Goal: Task Accomplishment & Management: Manage account settings

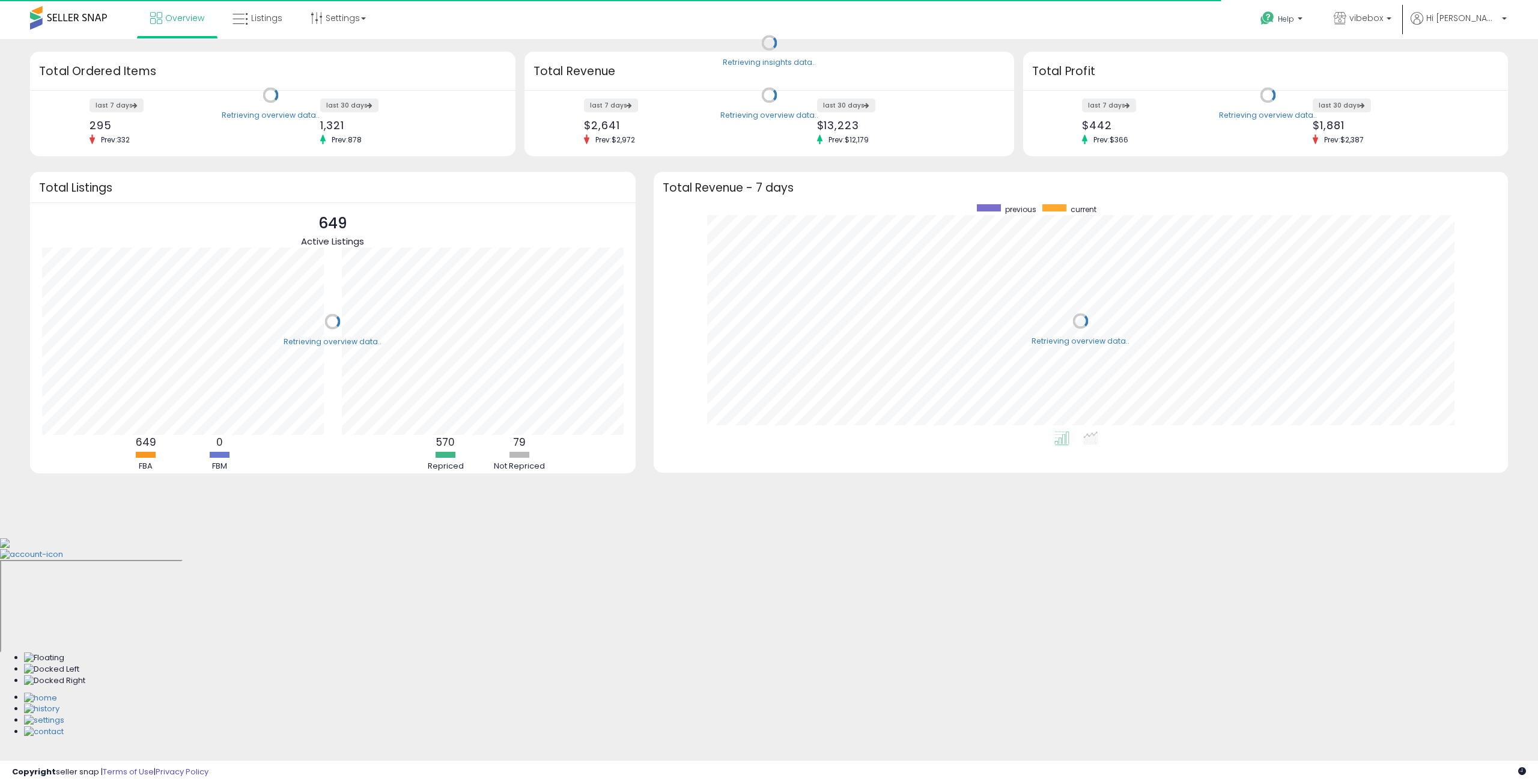
scroll to position [227, 830]
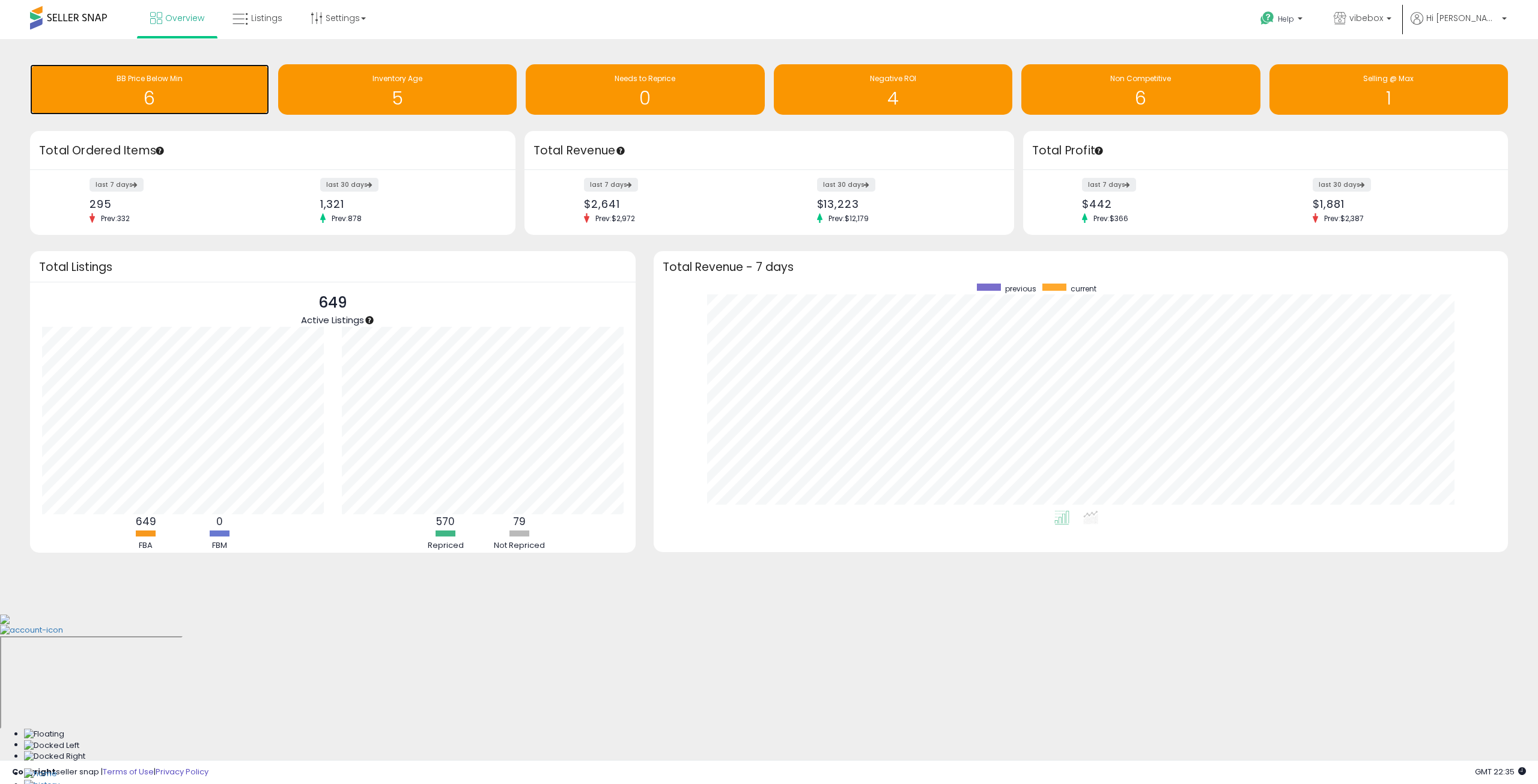
click at [176, 90] on h1 "6" at bounding box center [149, 99] width 227 height 20
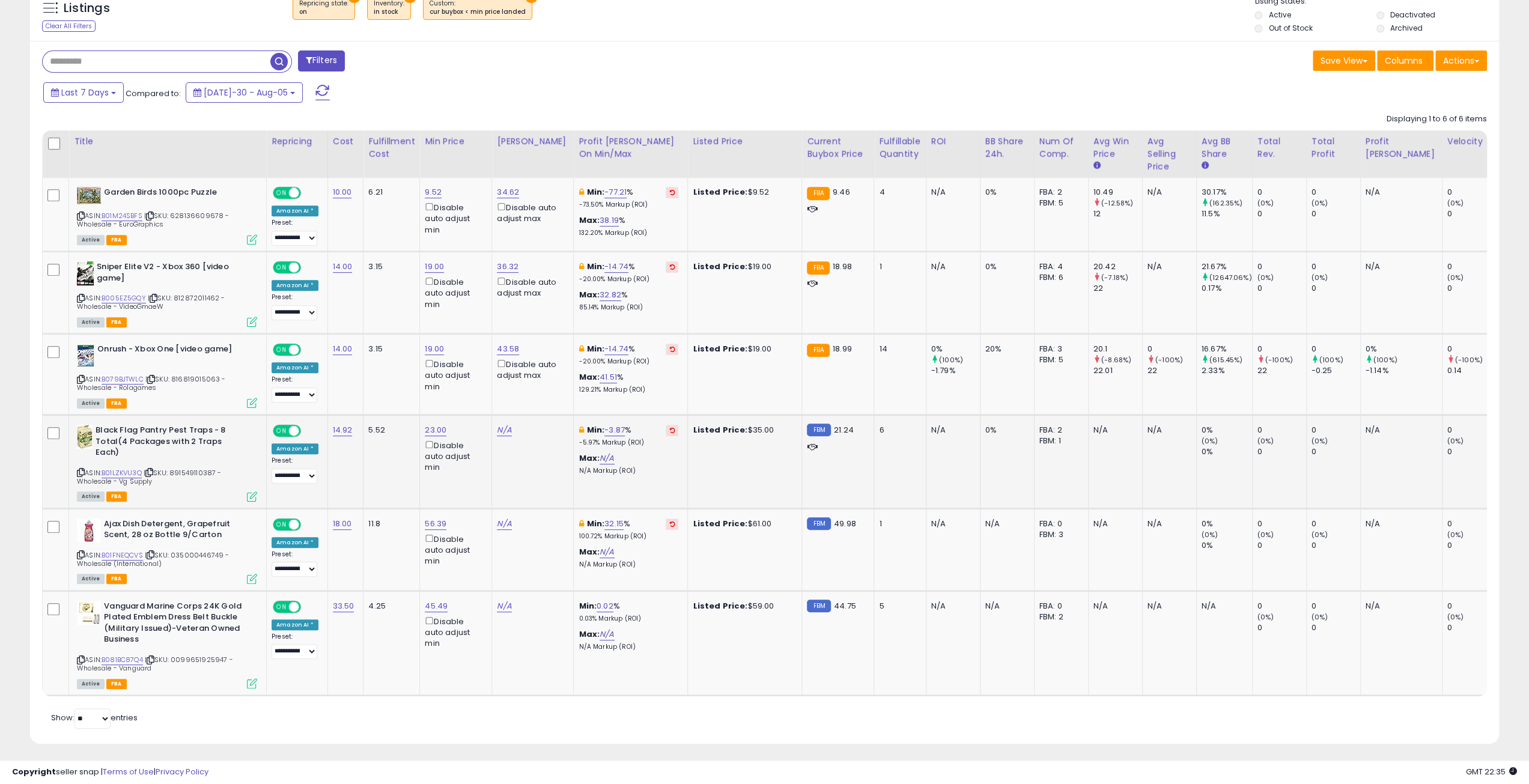
scroll to position [455, 0]
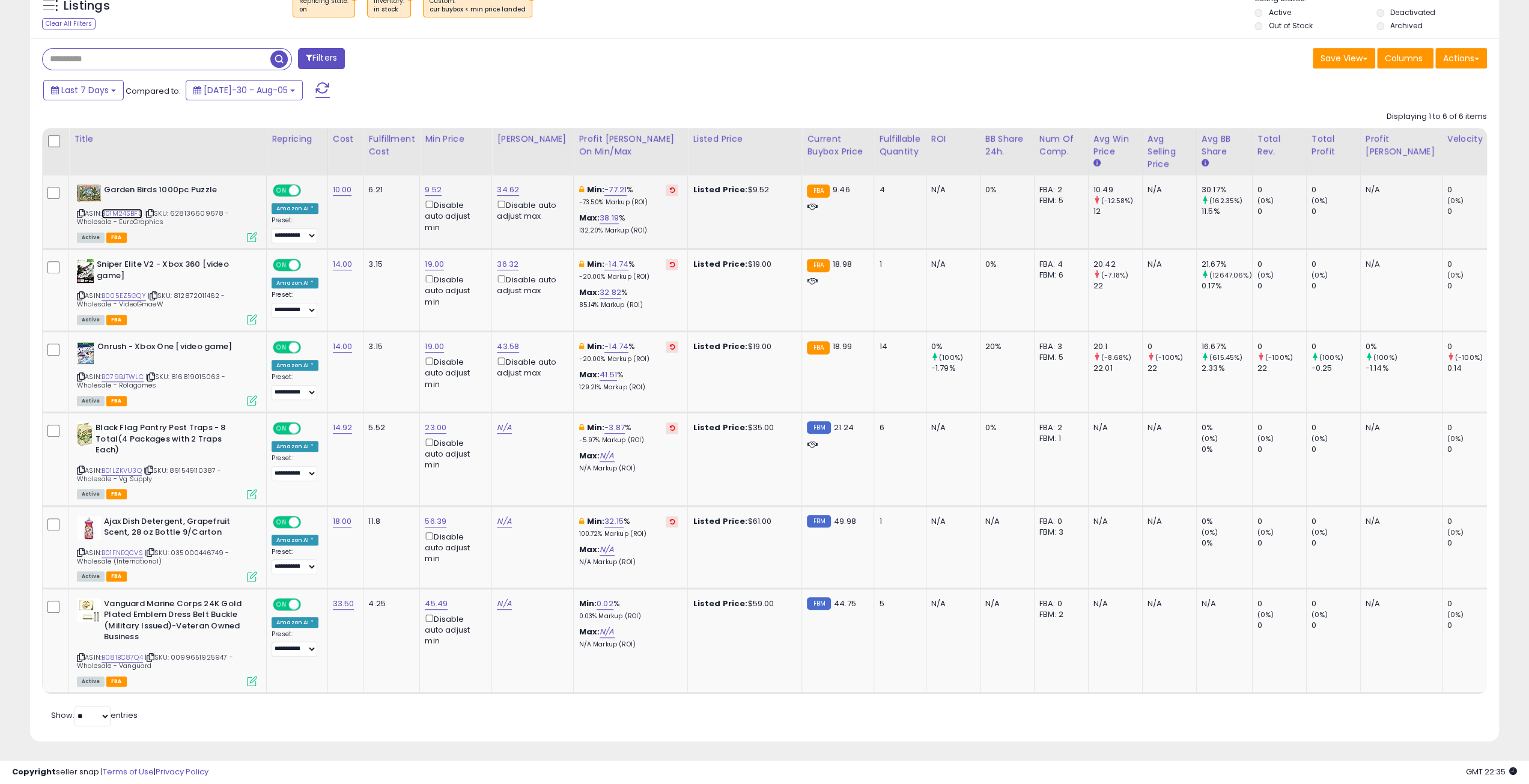
click at [130, 211] on link "B01M24SBFS" at bounding box center [122, 213] width 41 height 10
click at [439, 190] on link "9.52" at bounding box center [433, 190] width 16 height 12
drag, startPoint x: 397, startPoint y: 145, endPoint x: 310, endPoint y: 146, distance: 87.0
click at [310, 146] on table "Title Repricing" at bounding box center [769, 410] width 1454 height 566
type input "*"
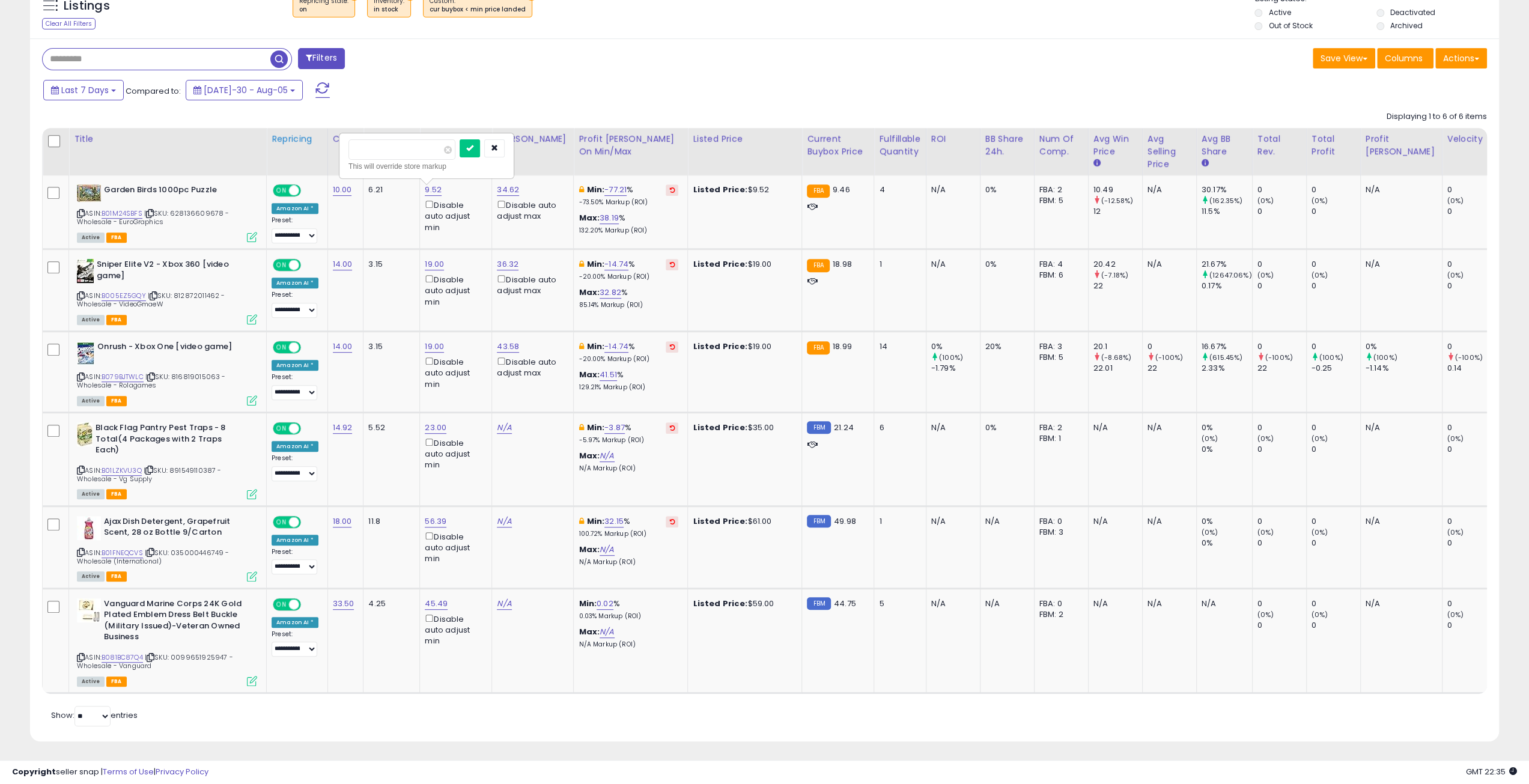
click button "submit" at bounding box center [470, 149] width 21 height 18
click at [124, 295] on link "B005EZ5GQY" at bounding box center [124, 296] width 44 height 10
click at [432, 195] on link "19.00" at bounding box center [433, 190] width 16 height 12
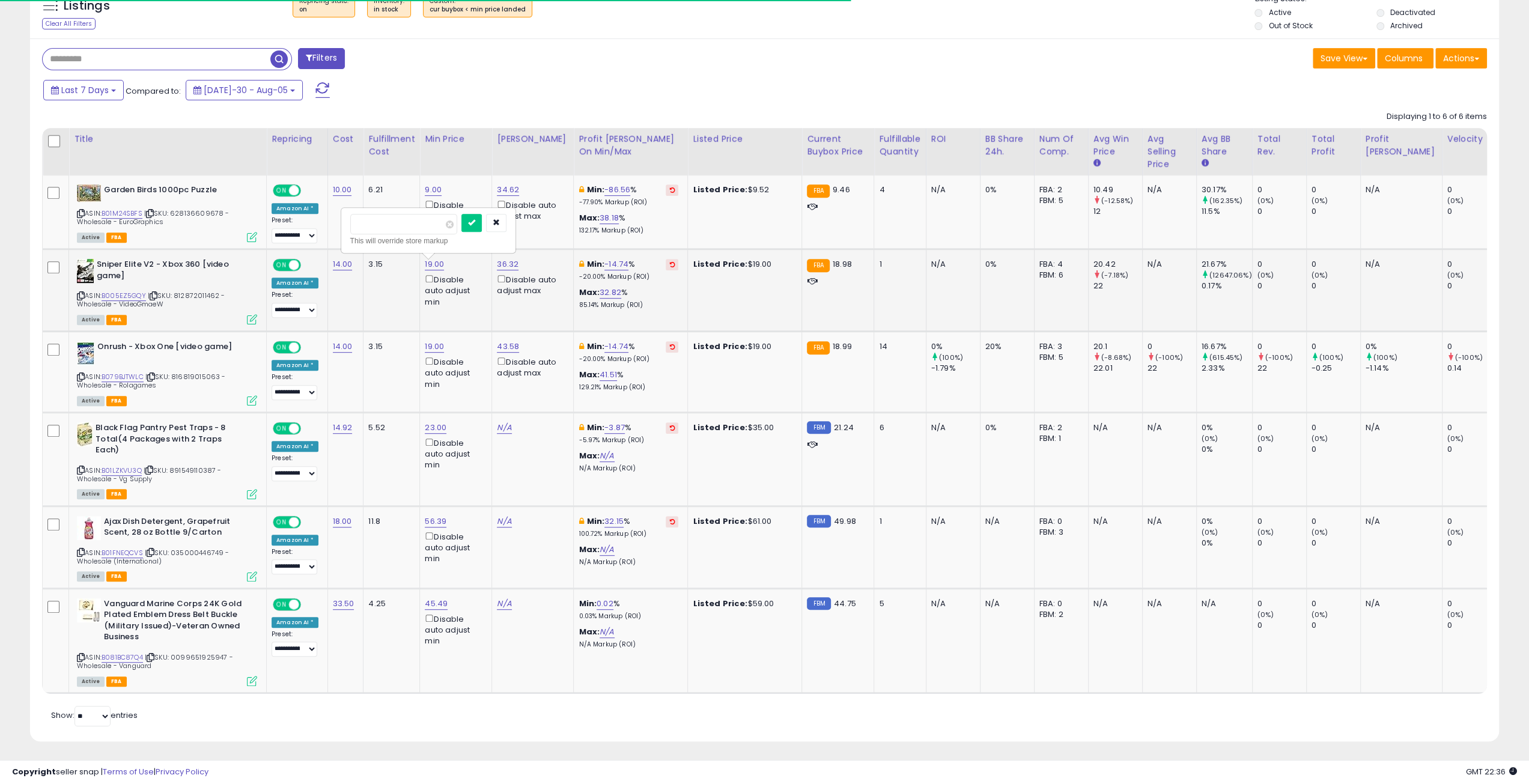
click at [365, 224] on input "*****" at bounding box center [403, 223] width 107 height 21
type input "*****"
click button "submit" at bounding box center [471, 222] width 21 height 18
click at [117, 375] on link "B079BJTWLC" at bounding box center [122, 377] width 42 height 10
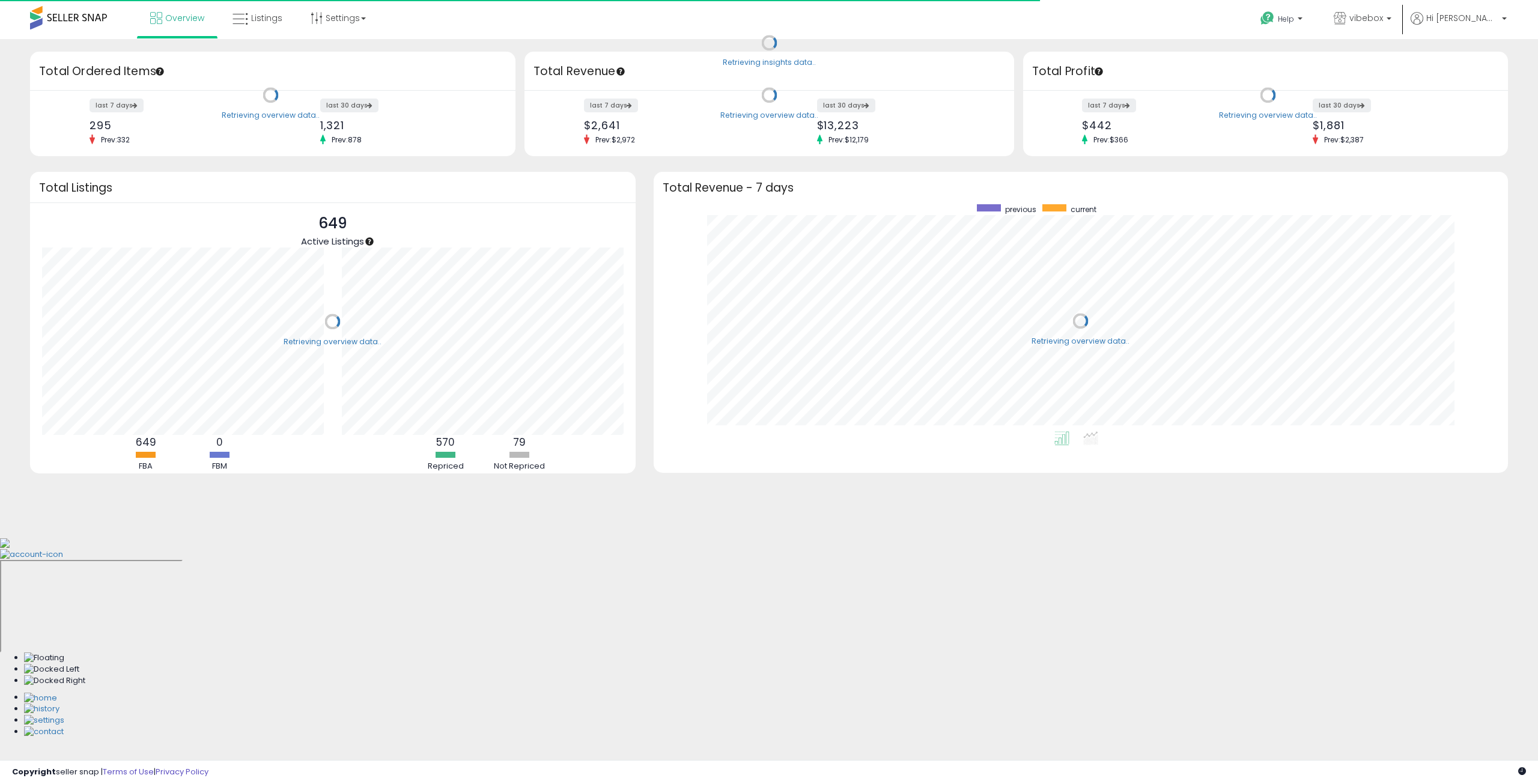
scroll to position [227, 830]
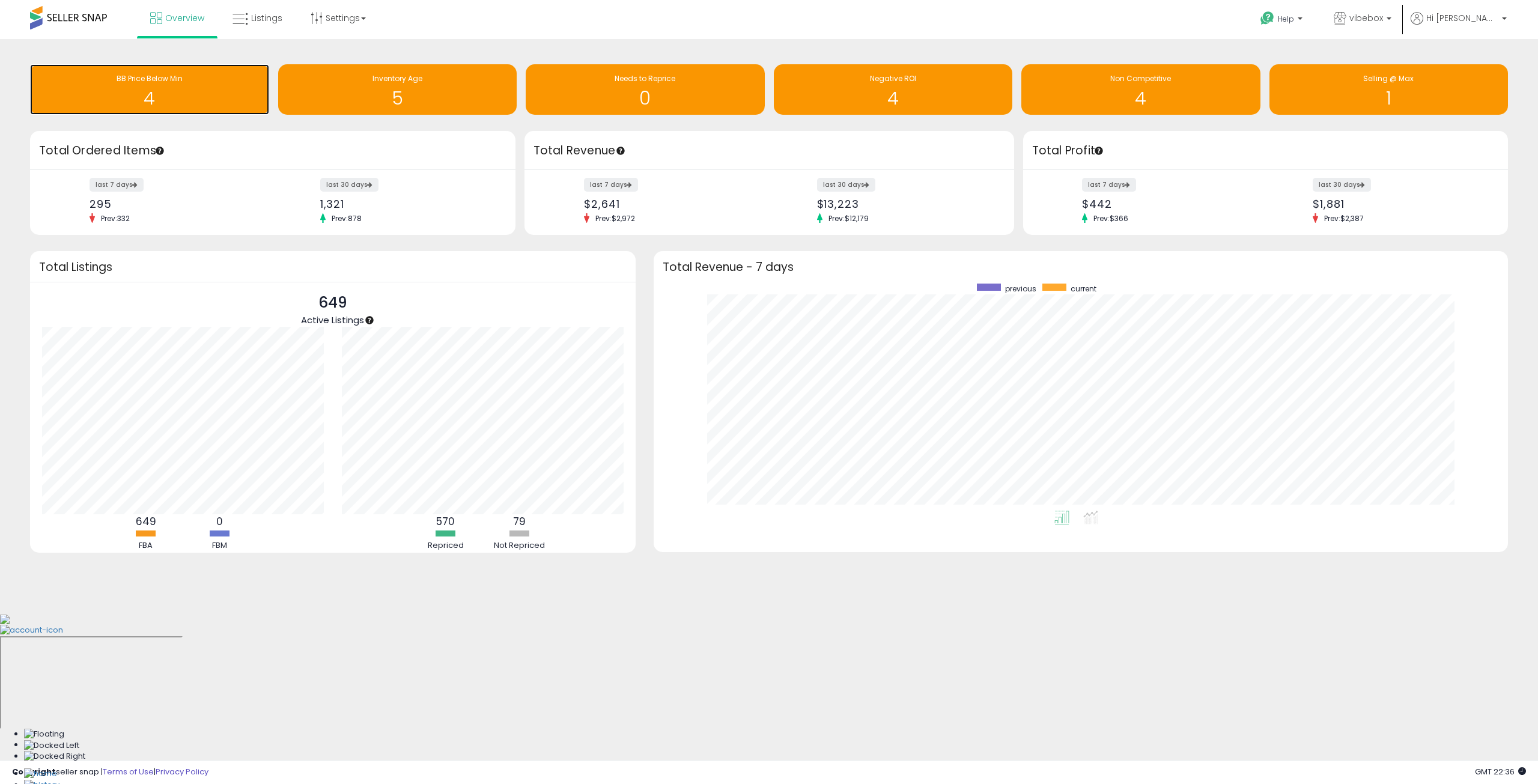
click at [192, 89] on h1 "4" at bounding box center [149, 99] width 227 height 20
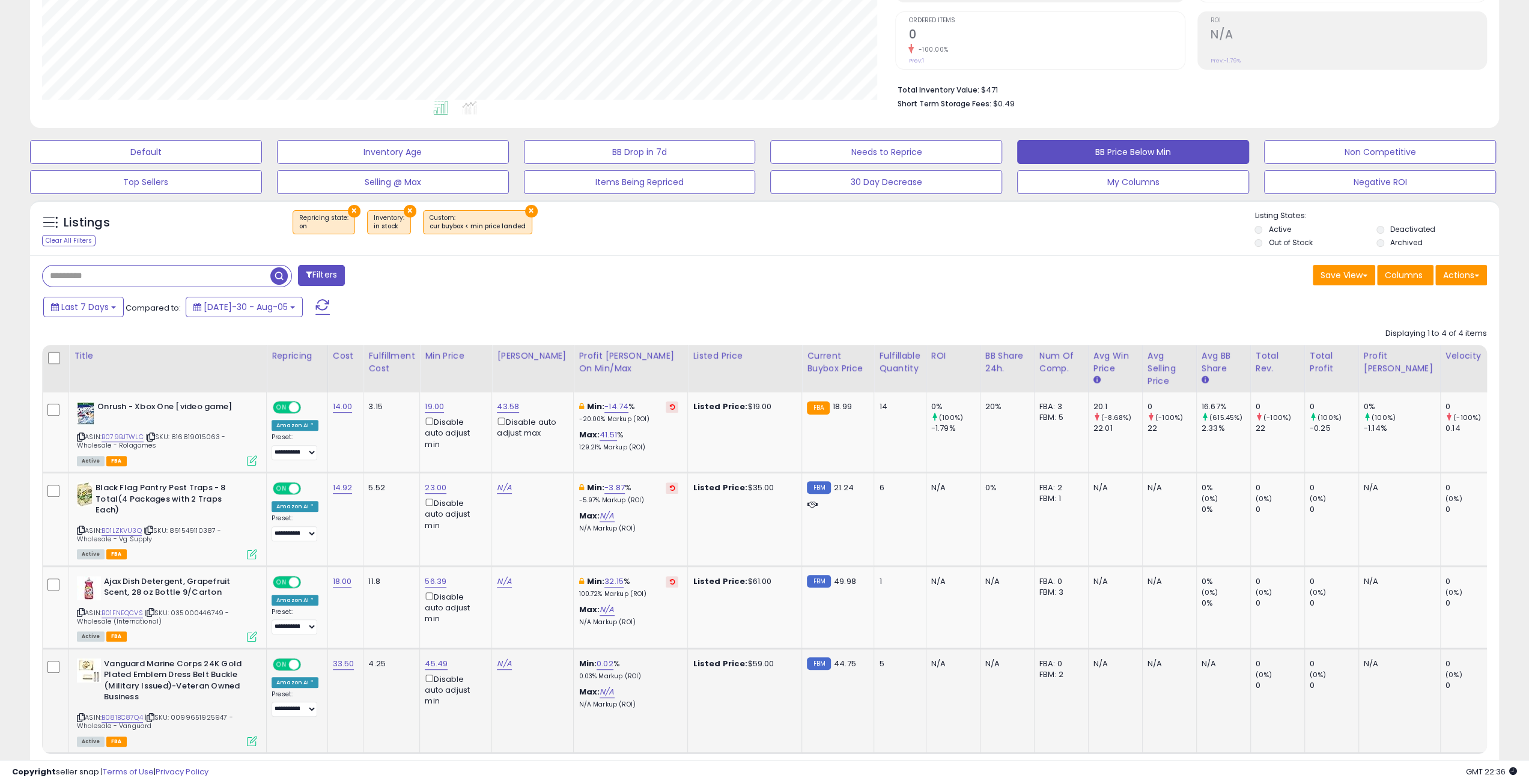
scroll to position [241, 0]
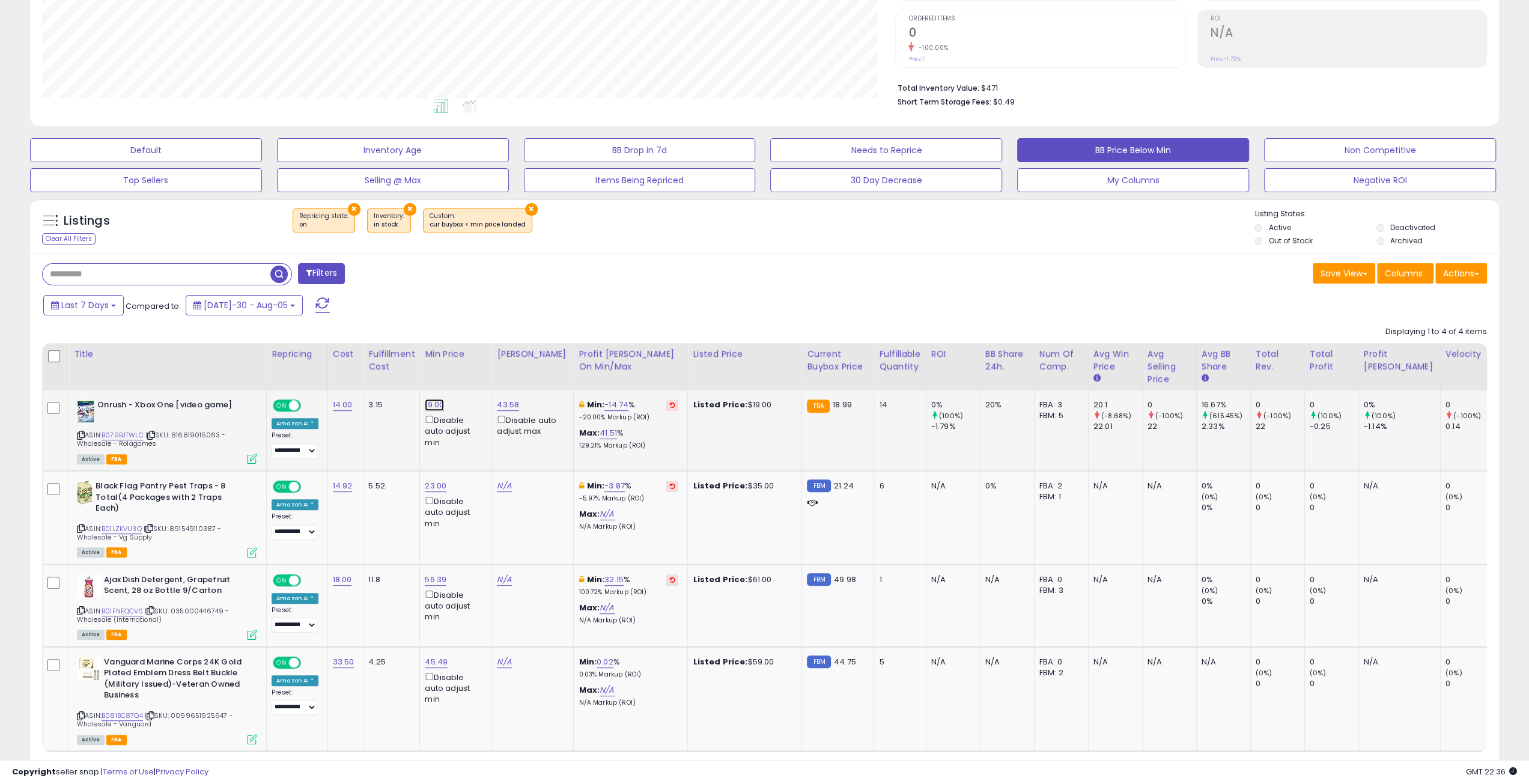
click at [441, 407] on link "19.00" at bounding box center [434, 405] width 19 height 12
drag, startPoint x: 387, startPoint y: 369, endPoint x: 329, endPoint y: 366, distance: 58.1
click at [329, 366] on table "Title Repricing" at bounding box center [768, 548] width 1453 height 409
type input "**"
click button "submit" at bounding box center [471, 364] width 21 height 18
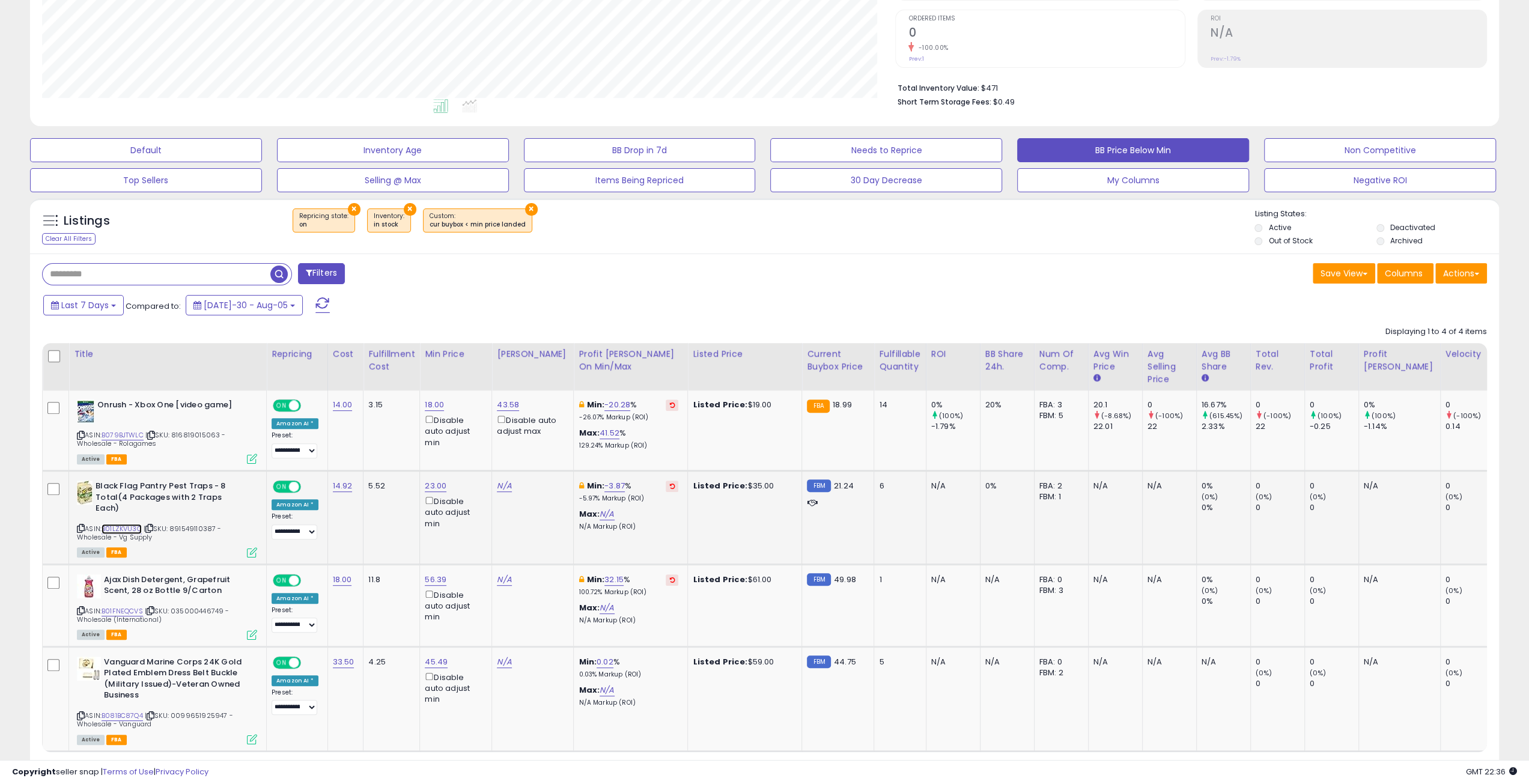
click at [122, 524] on link "B01LZKVU3Q" at bounding box center [122, 529] width 40 height 10
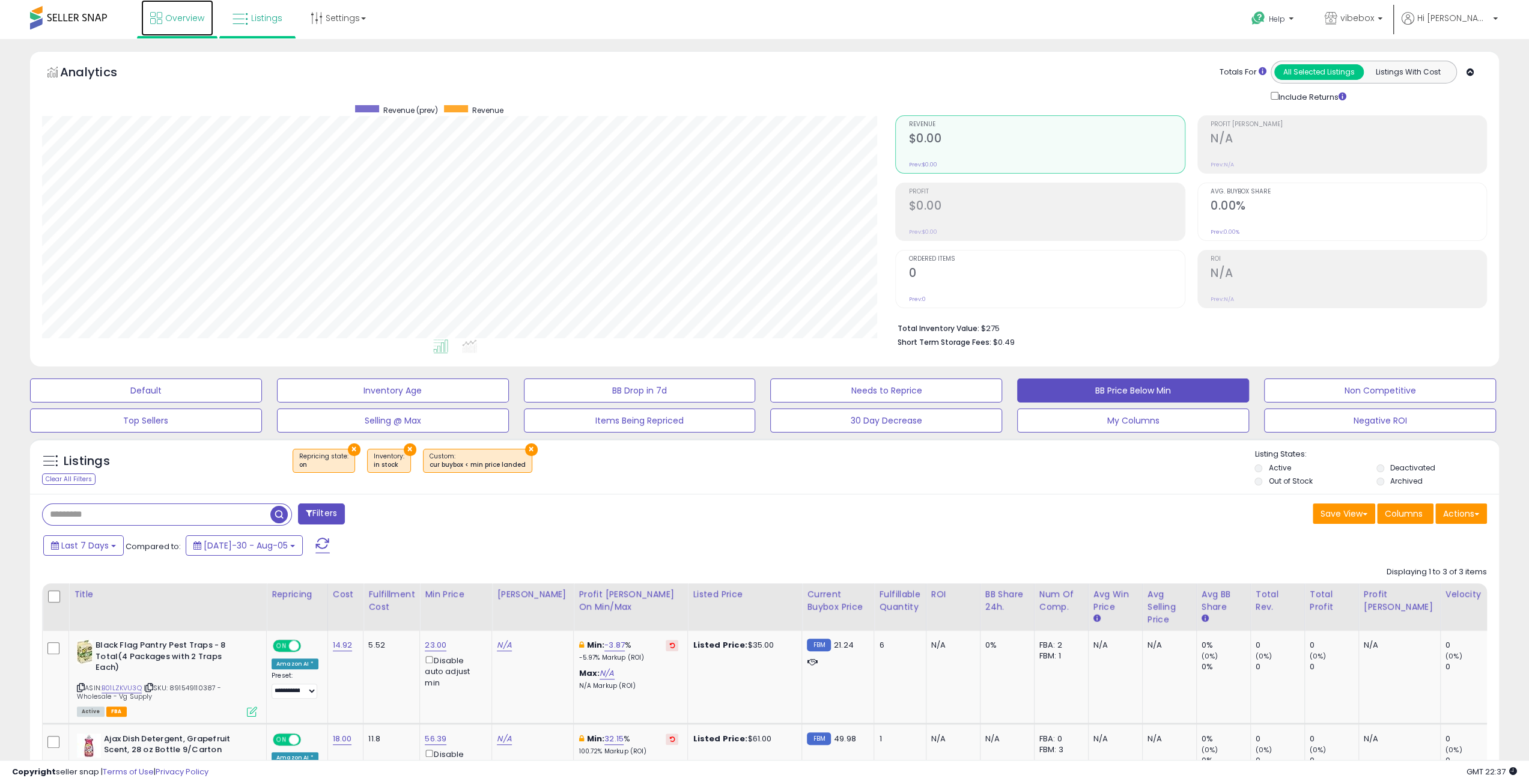
click at [175, 22] on span "Overview" at bounding box center [185, 18] width 39 height 12
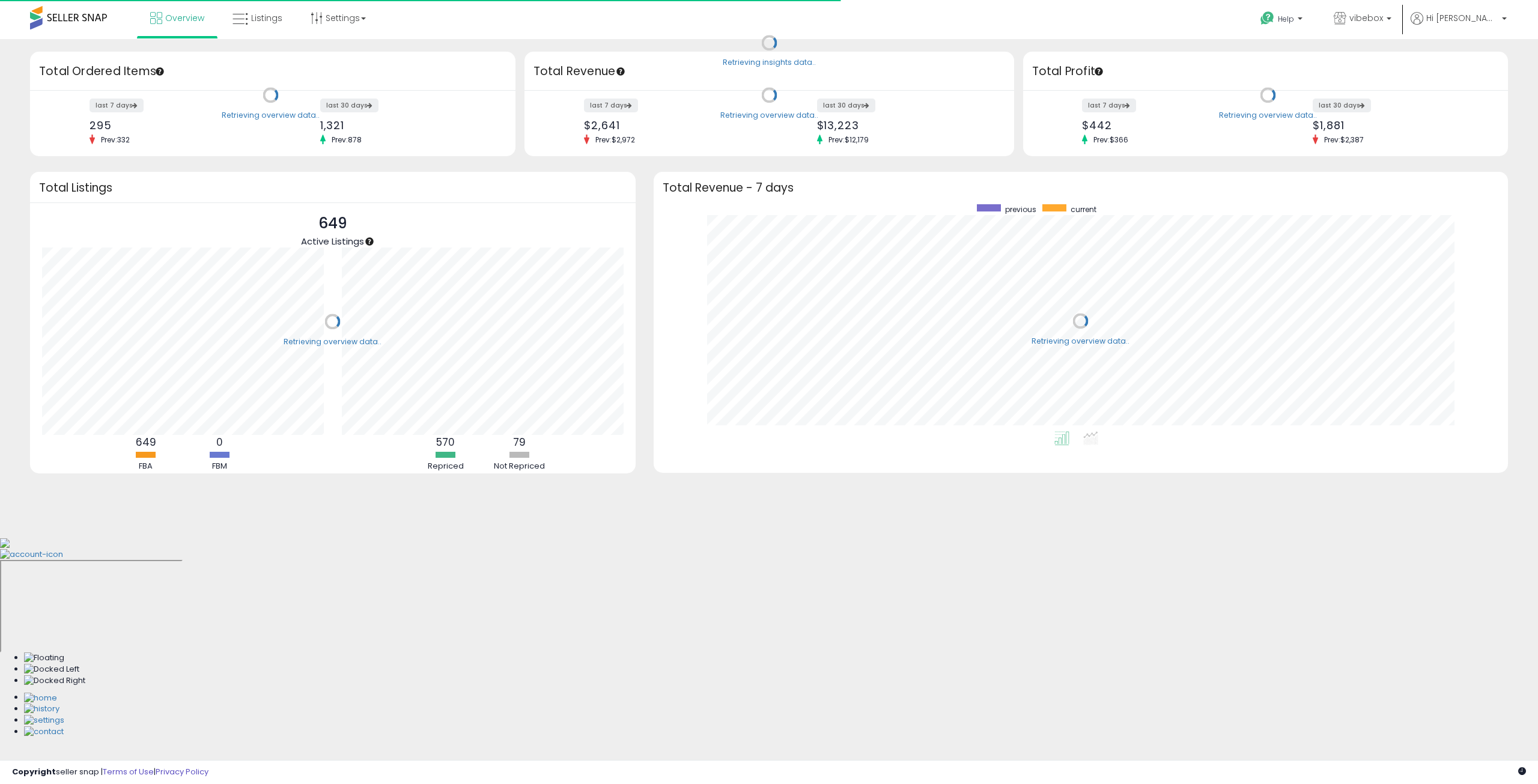
scroll to position [227, 830]
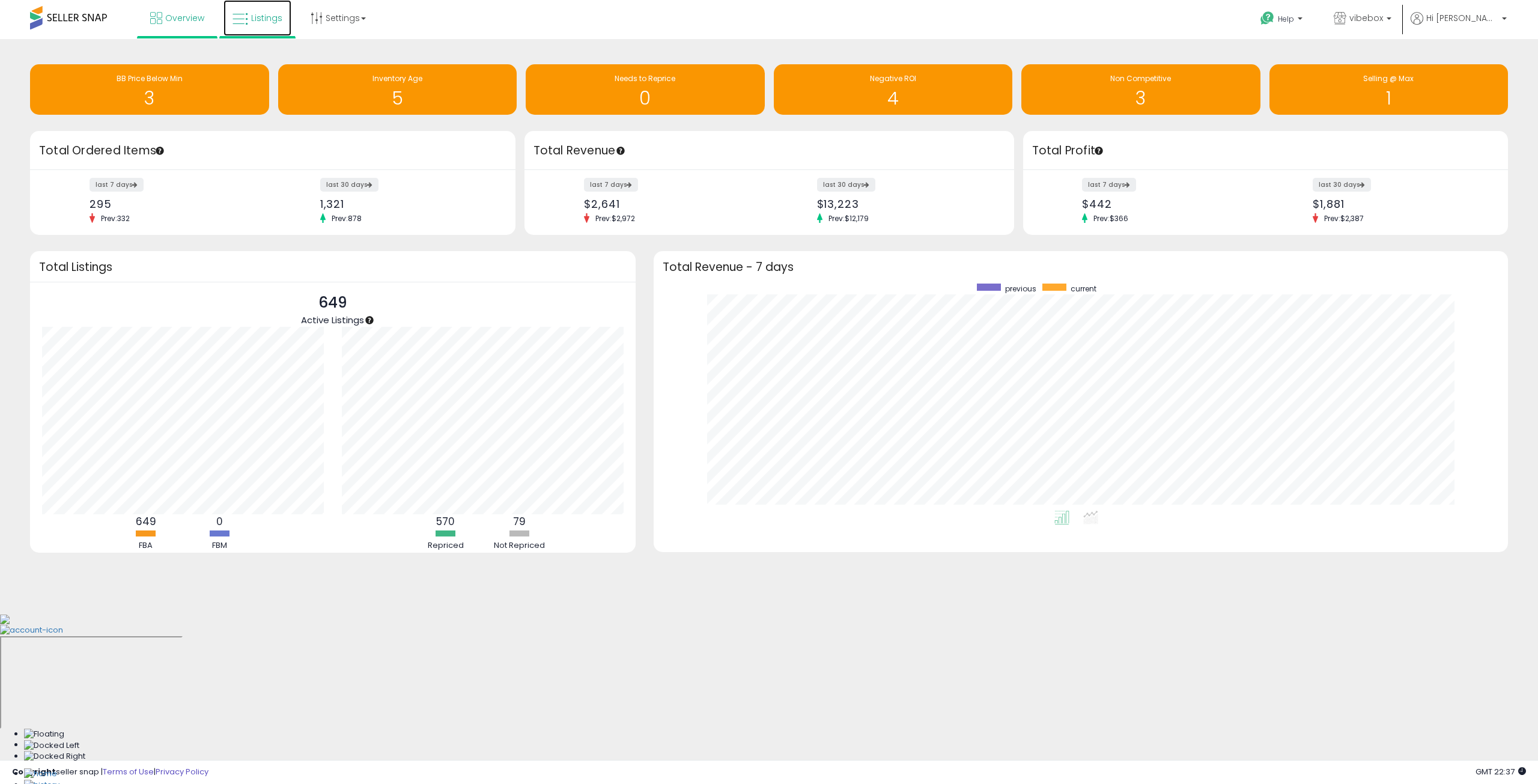
click at [277, 24] on span "Listings" at bounding box center [267, 18] width 31 height 12
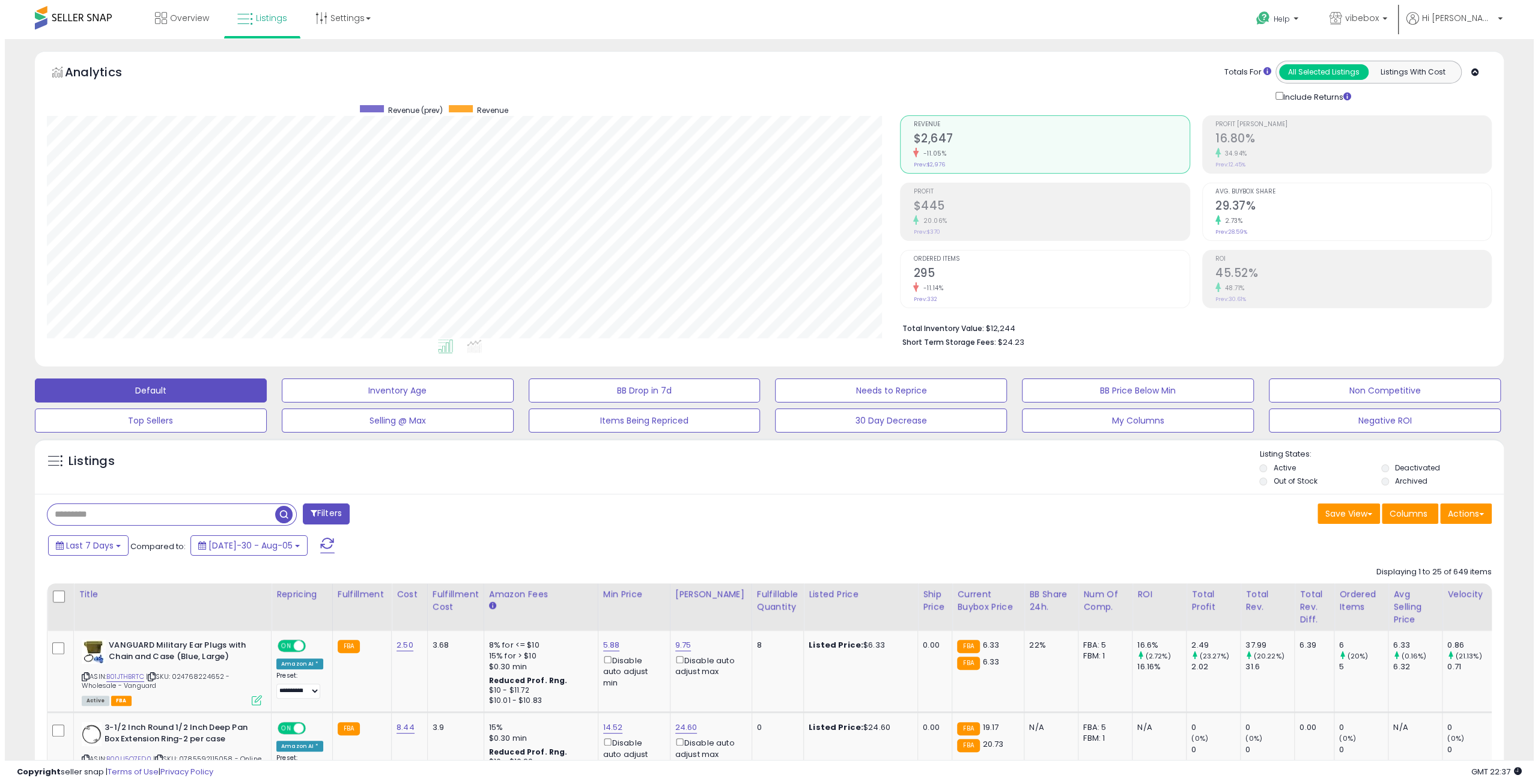
scroll to position [246, 853]
click at [113, 549] on button "Last 7 Days" at bounding box center [84, 545] width 80 height 21
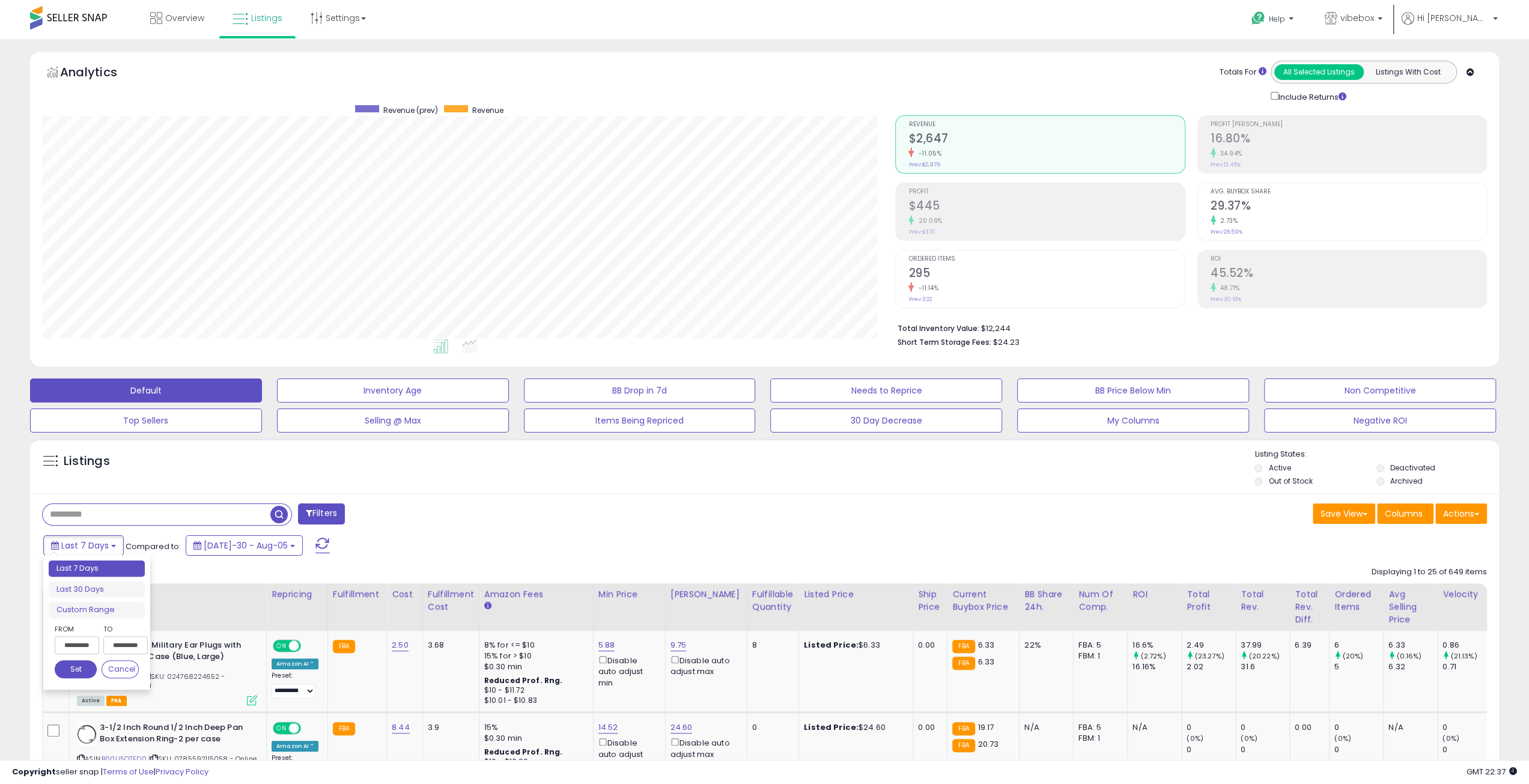
click at [105, 596] on ul "Last 7 Days Last 30 Days Custom Range" at bounding box center [96, 589] width 96 height 57
type input "**********"
click at [104, 590] on li "Last 30 Days" at bounding box center [96, 589] width 96 height 16
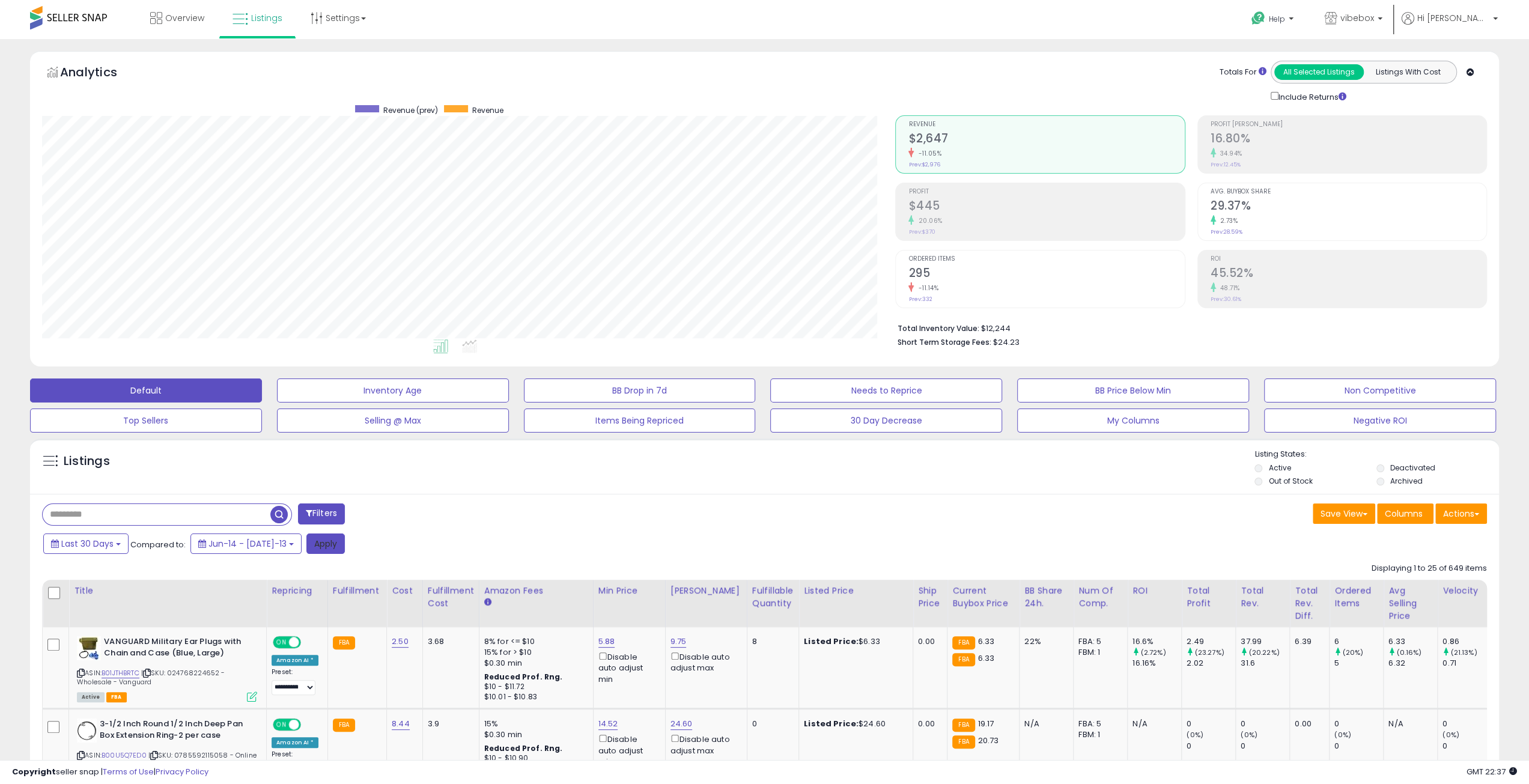
click at [315, 546] on button "Apply" at bounding box center [325, 543] width 39 height 21
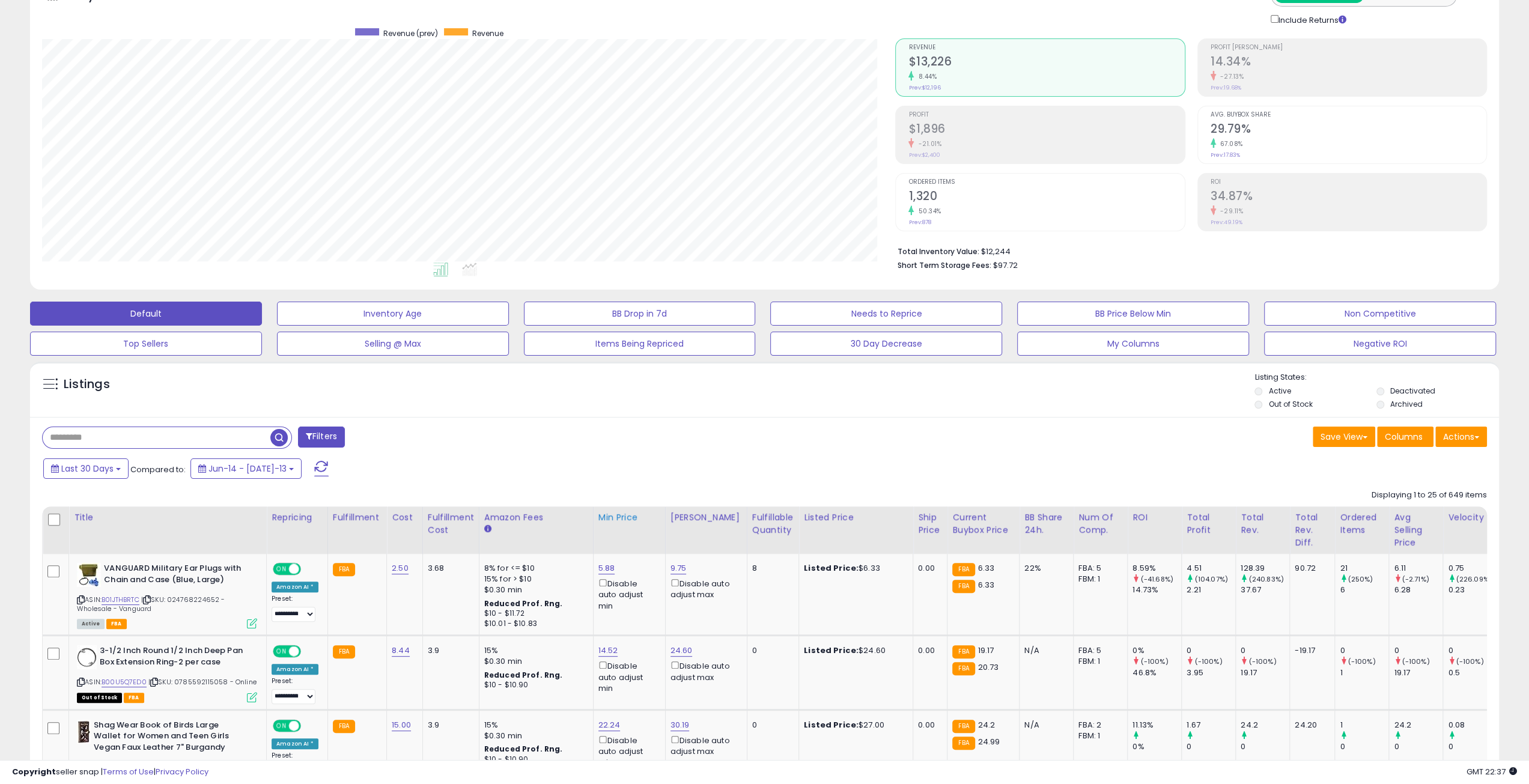
scroll to position [0, 0]
